Goal: Information Seeking & Learning: Check status

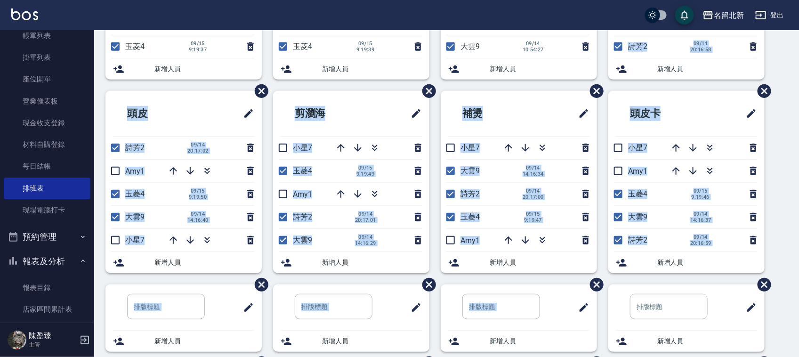
scroll to position [180, 0]
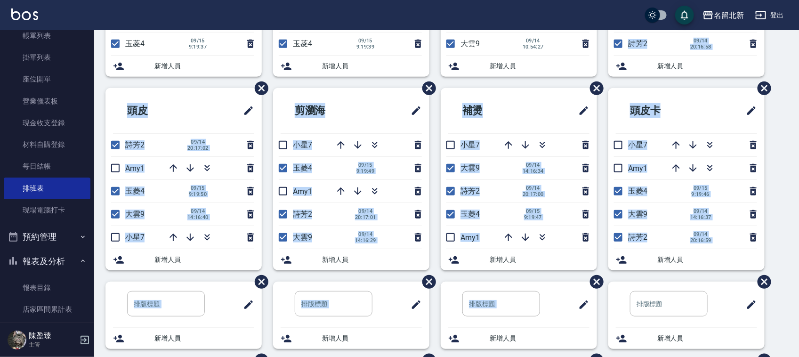
drag, startPoint x: 60, startPoint y: 275, endPoint x: 50, endPoint y: 267, distance: 12.8
click at [53, 271] on button "報表及分析" at bounding box center [47, 261] width 87 height 24
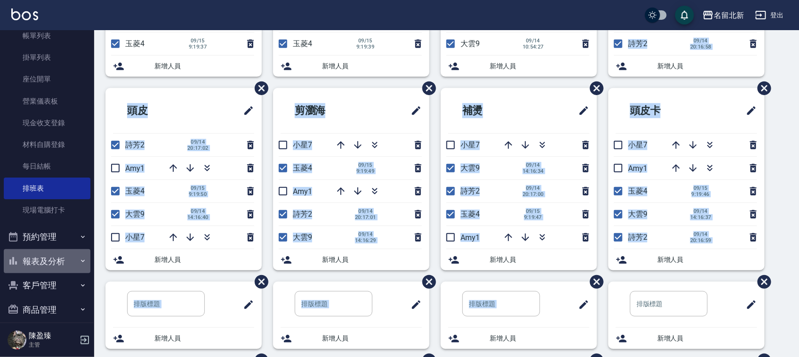
drag, startPoint x: 46, startPoint y: 260, endPoint x: 43, endPoint y: 256, distance: 5.4
click at [43, 257] on button "報表及分析" at bounding box center [47, 261] width 87 height 24
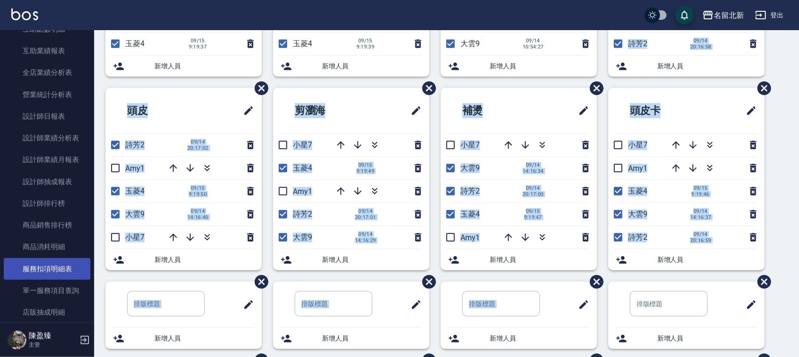
scroll to position [471, 0]
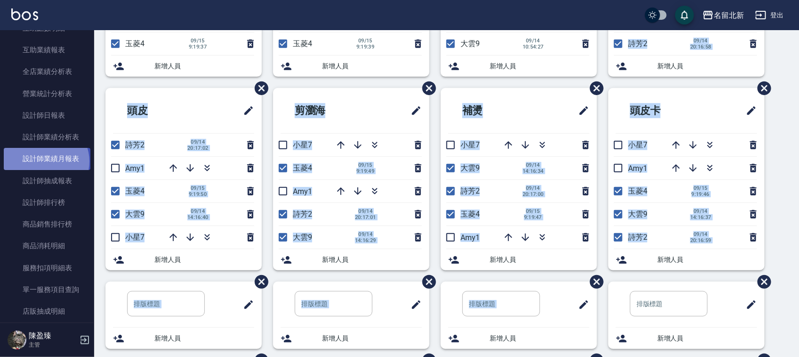
click at [45, 161] on link "設計師業績月報表" at bounding box center [47, 159] width 87 height 22
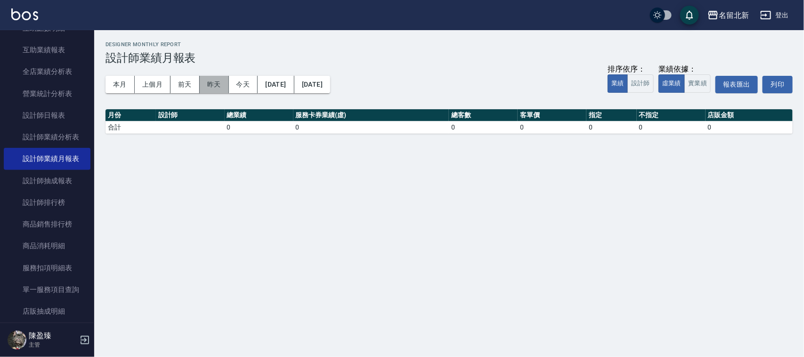
click at [215, 86] on button "昨天" at bounding box center [214, 84] width 29 height 17
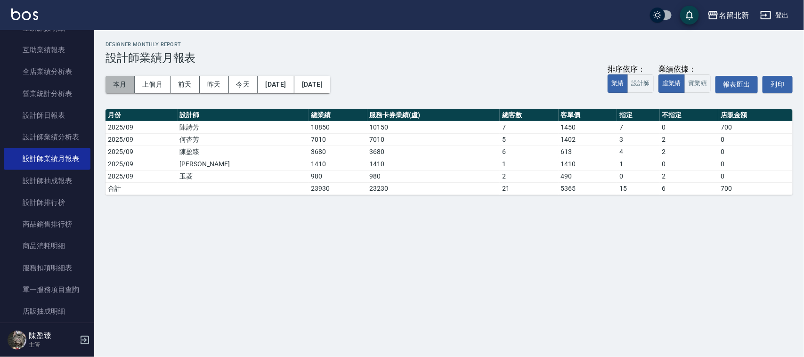
click at [118, 91] on button "本月" at bounding box center [120, 84] width 29 height 17
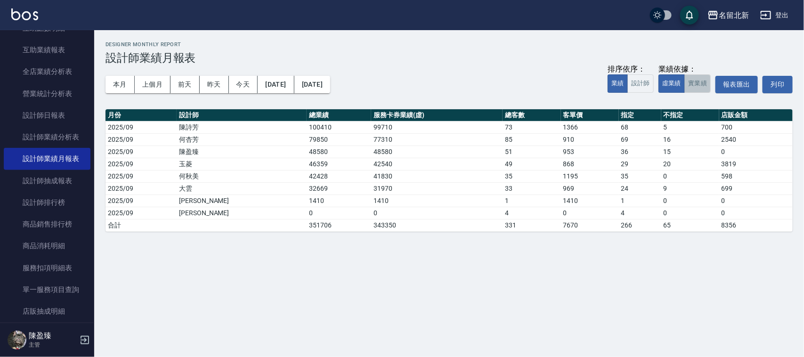
click at [696, 86] on button "實業績" at bounding box center [697, 83] width 26 height 18
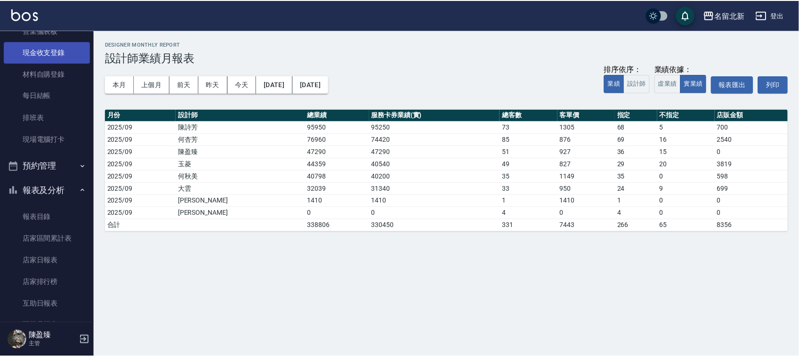
scroll to position [118, 0]
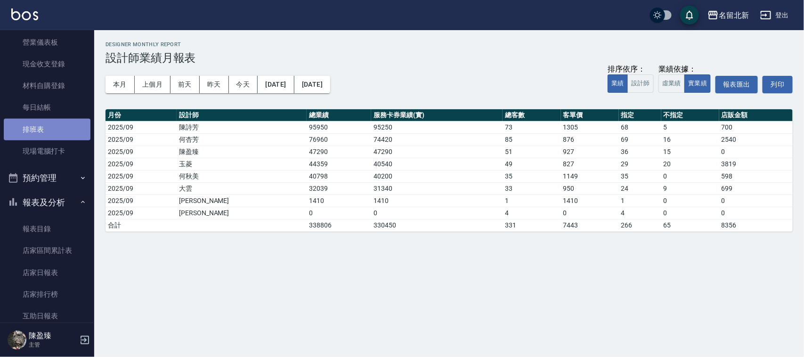
click at [65, 126] on link "排班表" at bounding box center [47, 130] width 87 height 22
